Goal: Use online tool/utility

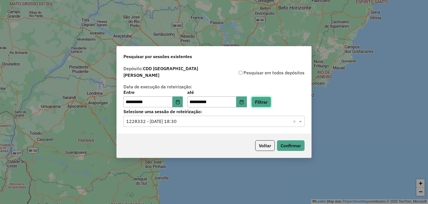
click at [266, 97] on button "Filtrar" at bounding box center [261, 101] width 20 height 11
click at [289, 141] on button "Confirmar" at bounding box center [291, 145] width 28 height 11
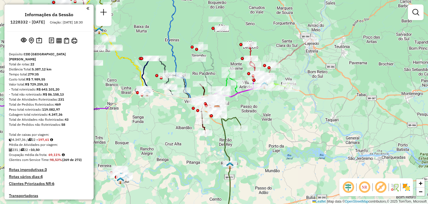
drag, startPoint x: 222, startPoint y: 40, endPoint x: 234, endPoint y: 65, distance: 27.8
click at [234, 65] on div "Janela de atendimento Grade de atendimento Capacidade Transportadoras Veículos …" at bounding box center [214, 102] width 428 height 204
